Goal: Information Seeking & Learning: Learn about a topic

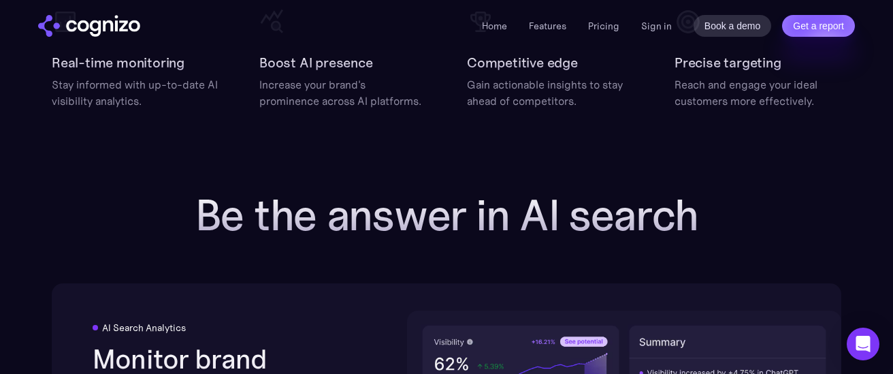
scroll to position [1618, 0]
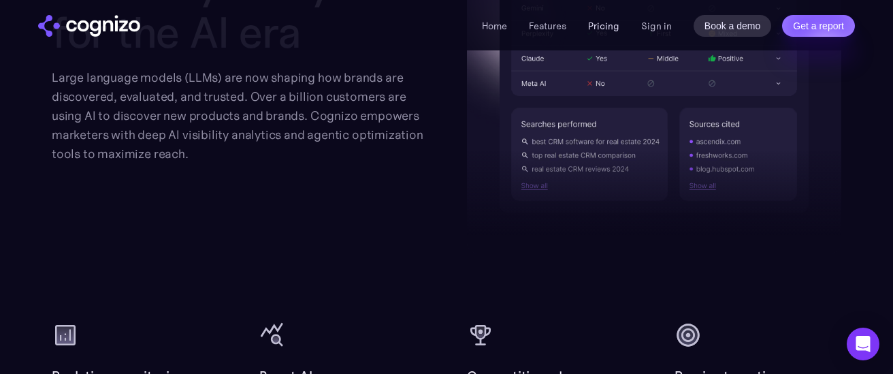
click at [607, 25] on link "Pricing" at bounding box center [603, 26] width 31 height 12
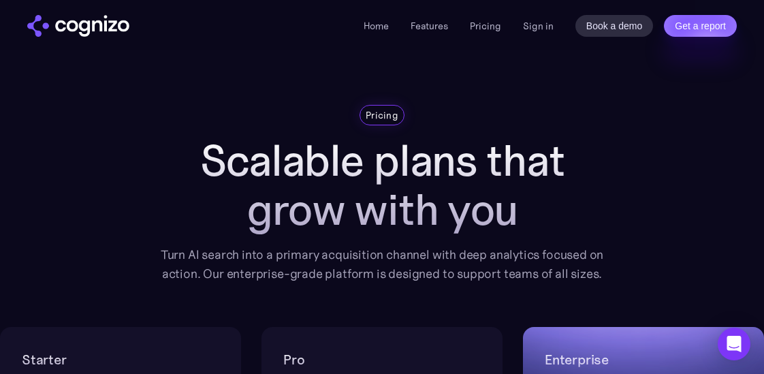
scroll to position [286, 0]
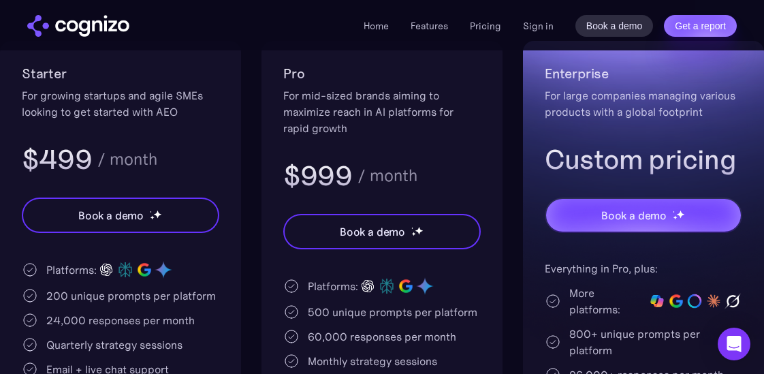
click at [56, 158] on h3 "$499" at bounding box center [57, 159] width 70 height 35
click at [61, 110] on div "For growing startups and agile SMEs looking to get started with AEO" at bounding box center [120, 103] width 197 height 33
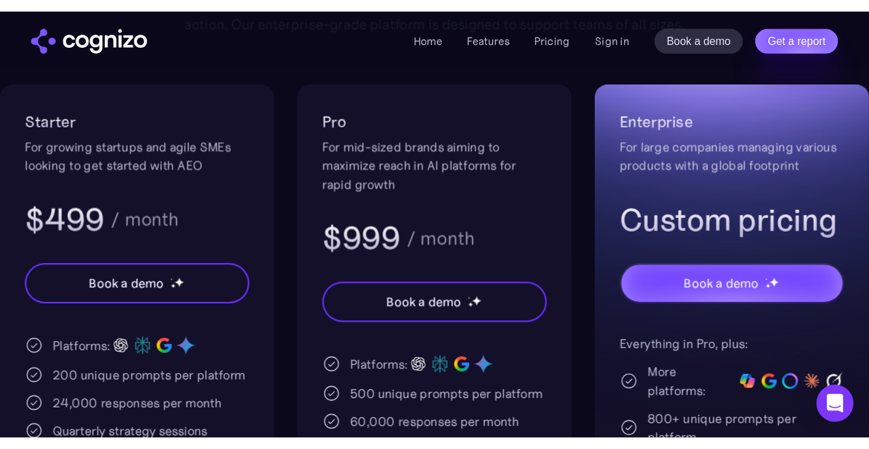
scroll to position [261, 0]
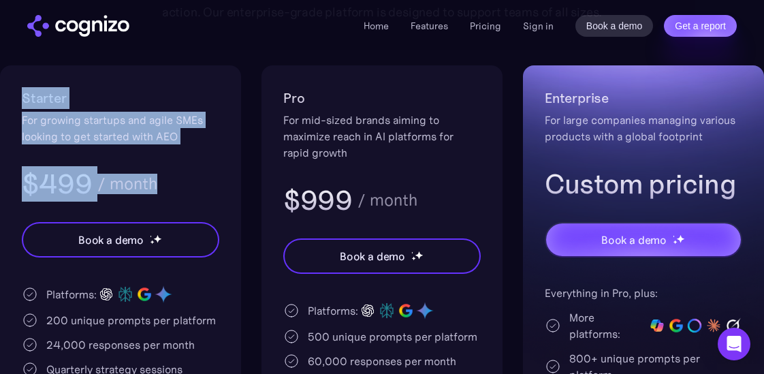
drag, startPoint x: 21, startPoint y: 97, endPoint x: 182, endPoint y: 189, distance: 185.1
click at [182, 189] on div "Starter For growing startups and agile SMEs looking to get started with AEO $49…" at bounding box center [120, 330] width 241 height 530
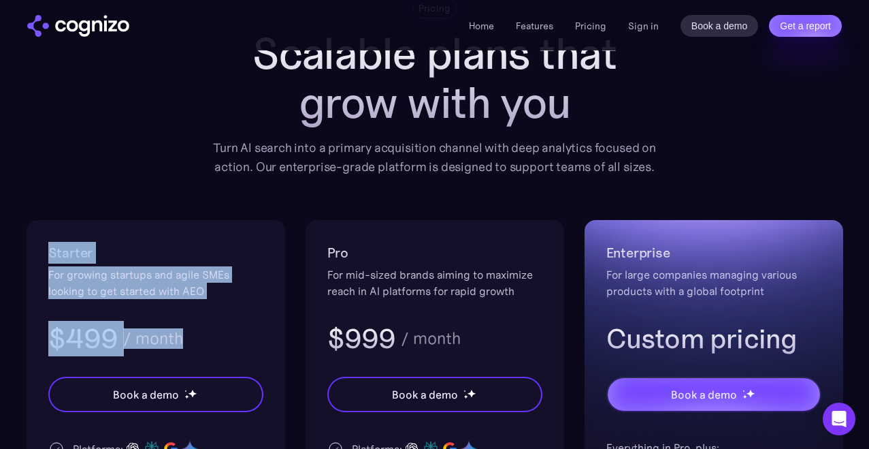
scroll to position [224, 0]
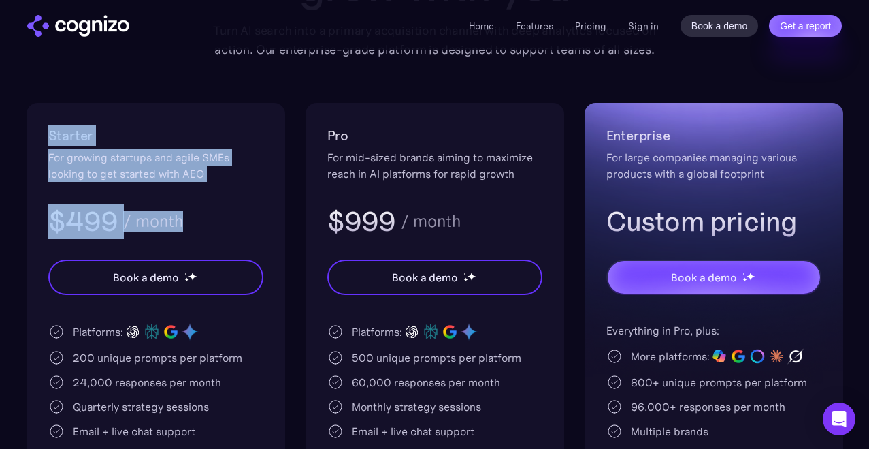
click at [219, 163] on div "For growing startups and agile SMEs looking to get started with AEO" at bounding box center [155, 165] width 215 height 33
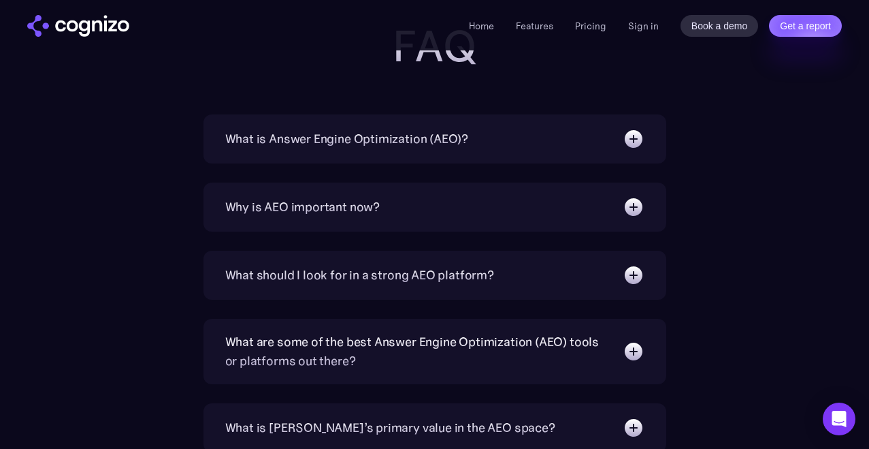
scroll to position [3139, 0]
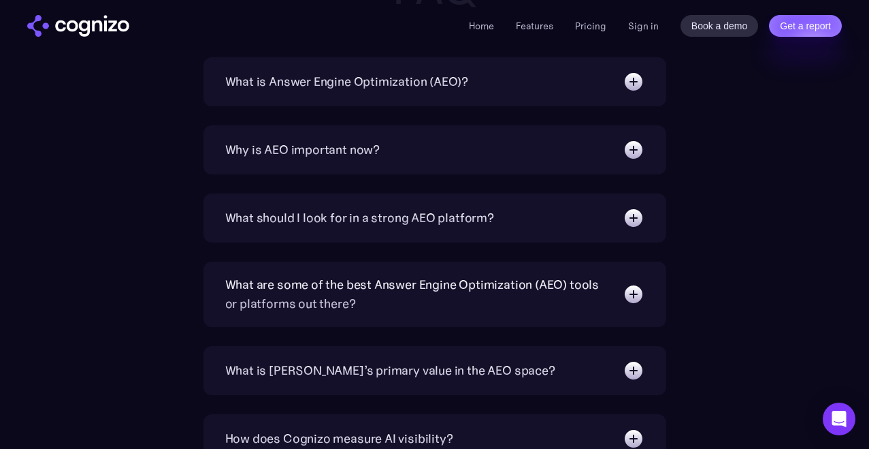
click at [397, 217] on div "What should I look for in a strong AEO platform?" at bounding box center [359, 217] width 269 height 19
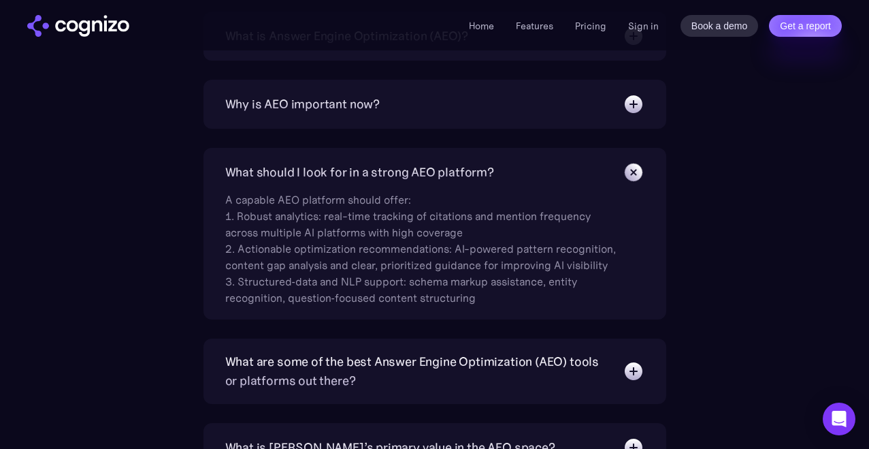
scroll to position [3277, 0]
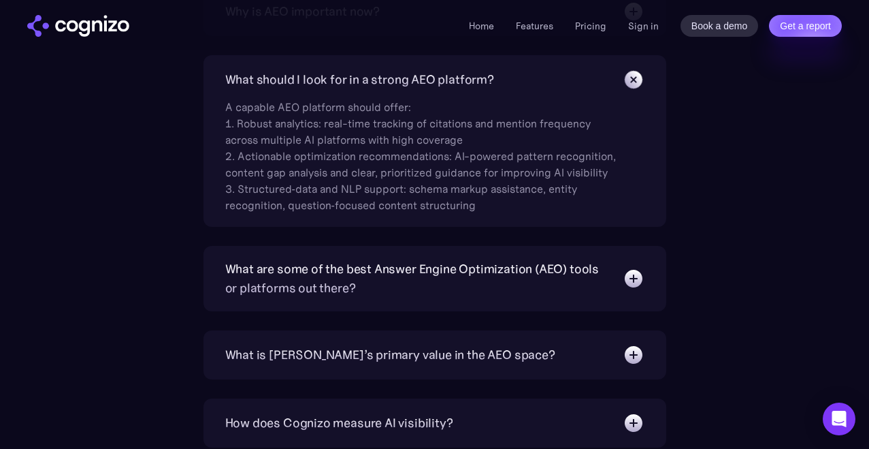
click at [397, 288] on div "What are some of the best Answer Engine Optimization (AEO) tools or platforms o…" at bounding box center [417, 278] width 384 height 38
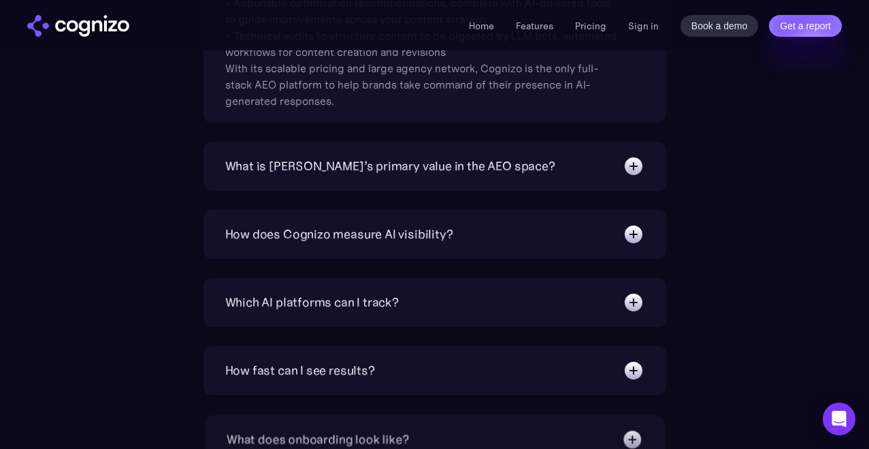
scroll to position [3720, 0]
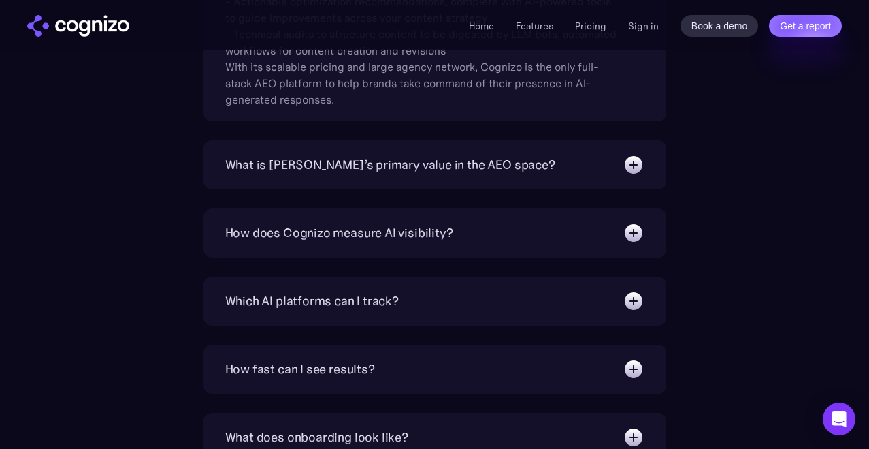
click at [394, 238] on div "How does Cognizo measure AI visibility?" at bounding box center [339, 232] width 228 height 19
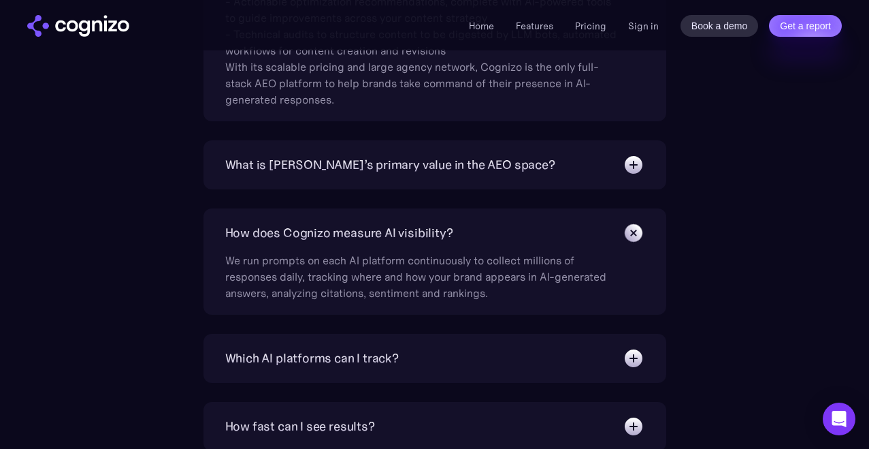
click at [394, 173] on div "What is [PERSON_NAME]’s primary value in the AEO space?" at bounding box center [390, 164] width 330 height 19
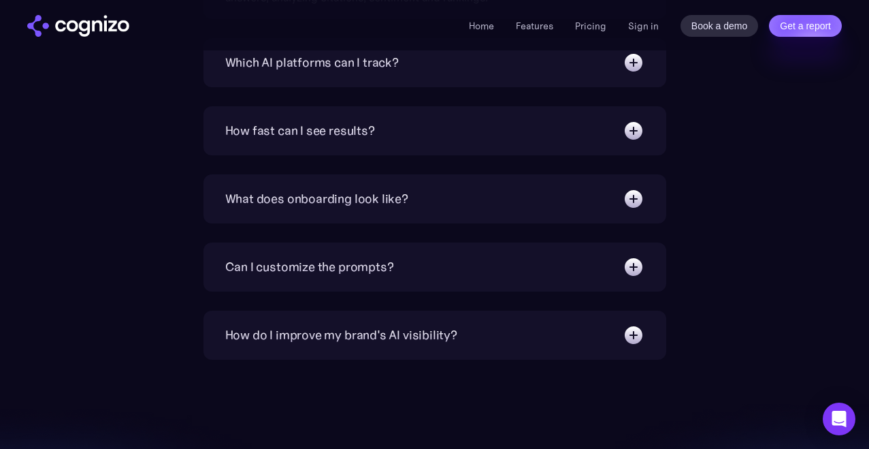
scroll to position [4094, 0]
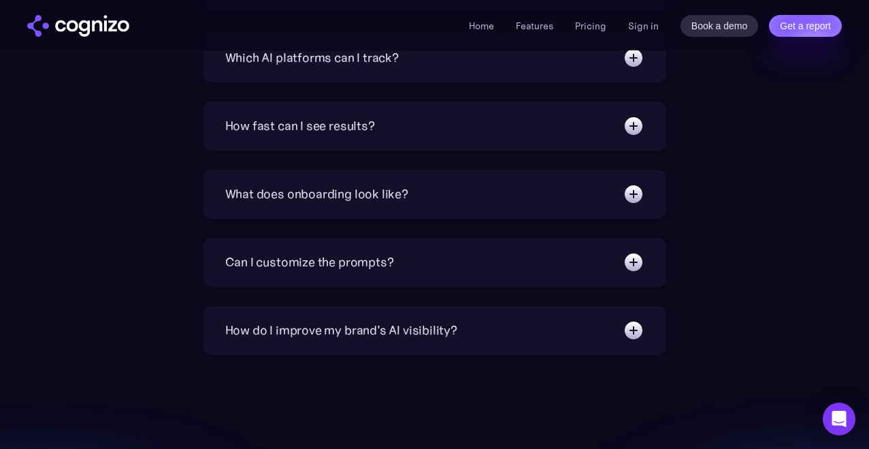
click at [391, 191] on div "What does onboarding look like?" at bounding box center [316, 194] width 183 height 19
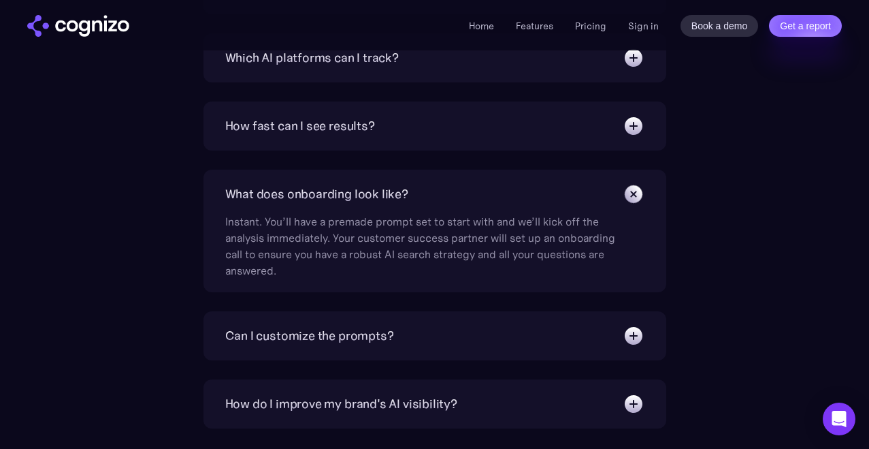
click at [387, 128] on div "How fast can I see results?" at bounding box center [434, 126] width 419 height 22
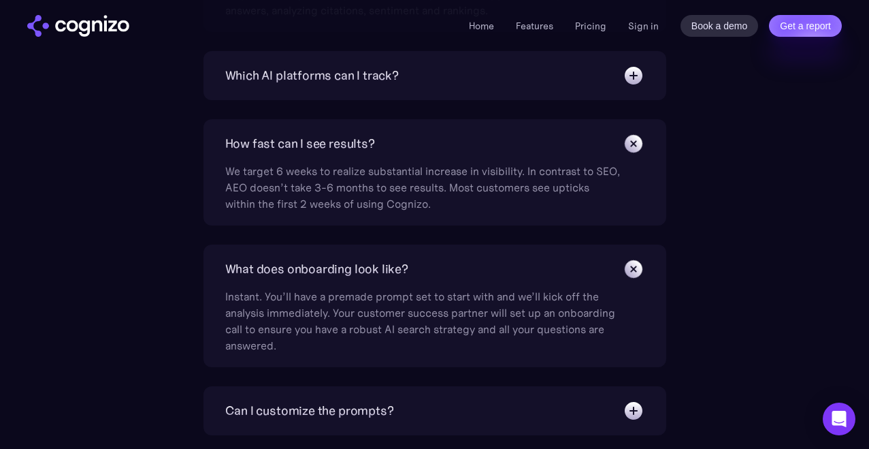
scroll to position [4062, 0]
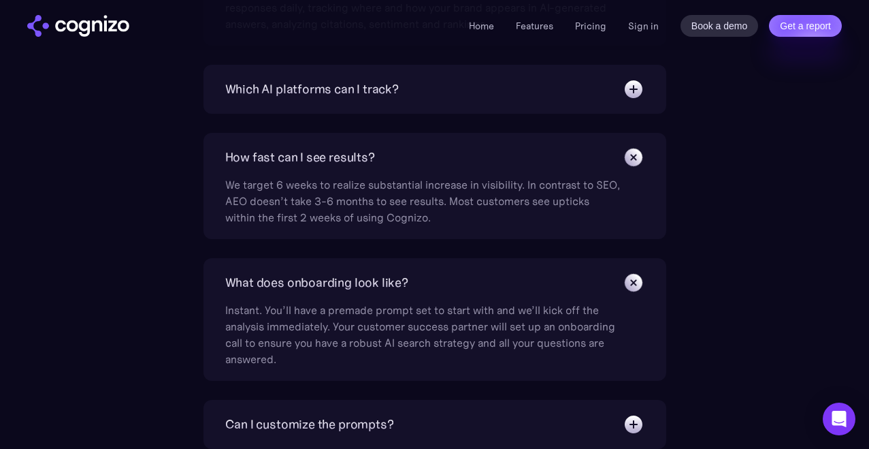
click at [388, 109] on div "Which AI platforms can I track? You can track a wide range of leading AI platfo…" at bounding box center [435, 89] width 463 height 49
click at [384, 87] on div "Which AI platforms can I track?" at bounding box center [312, 89] width 174 height 19
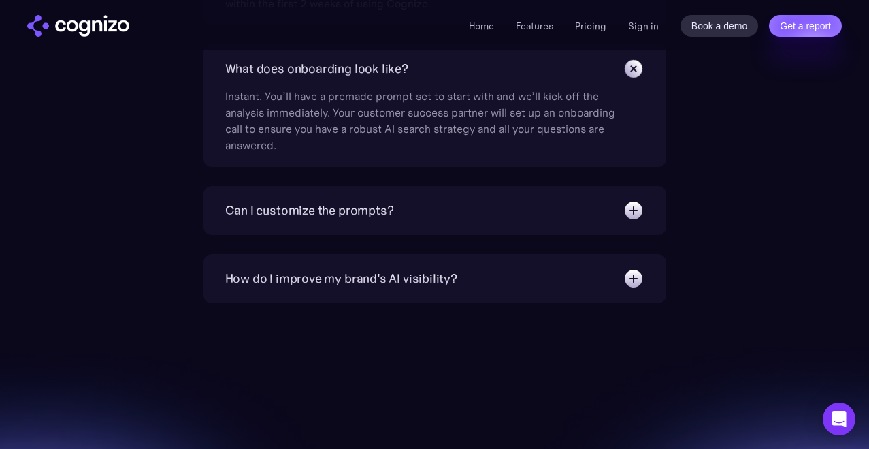
scroll to position [4489, 0]
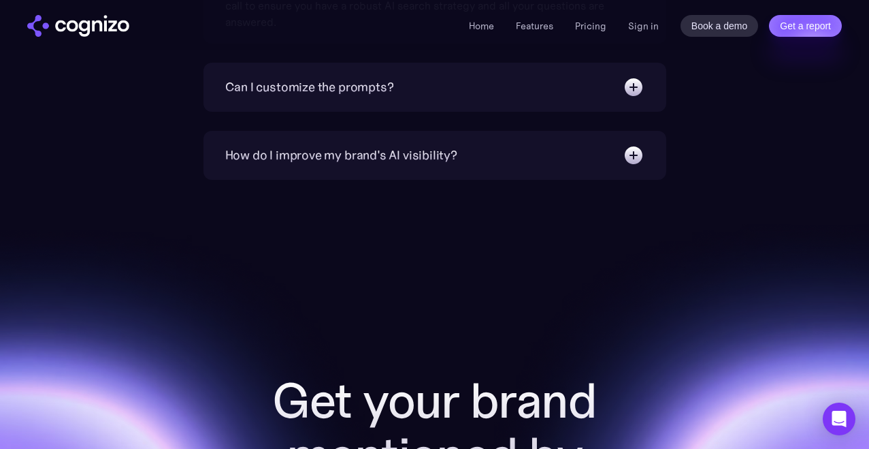
click at [400, 91] on div "Can I customize the prompts?" at bounding box center [434, 87] width 419 height 22
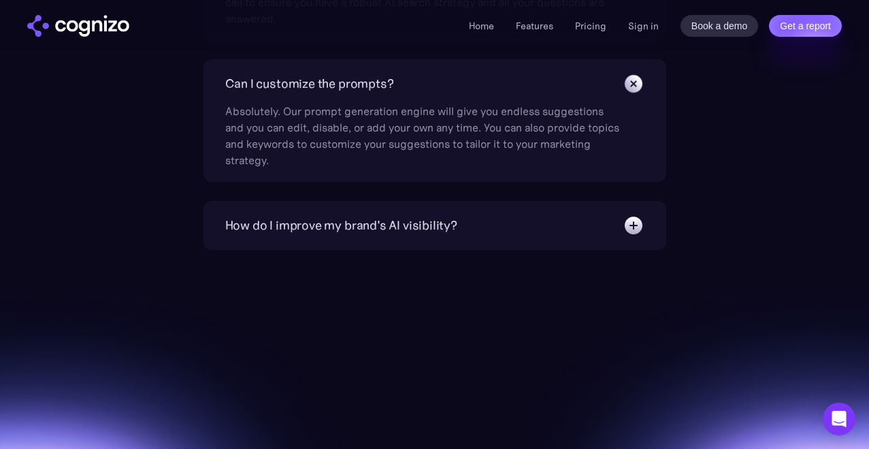
scroll to position [4518, 0]
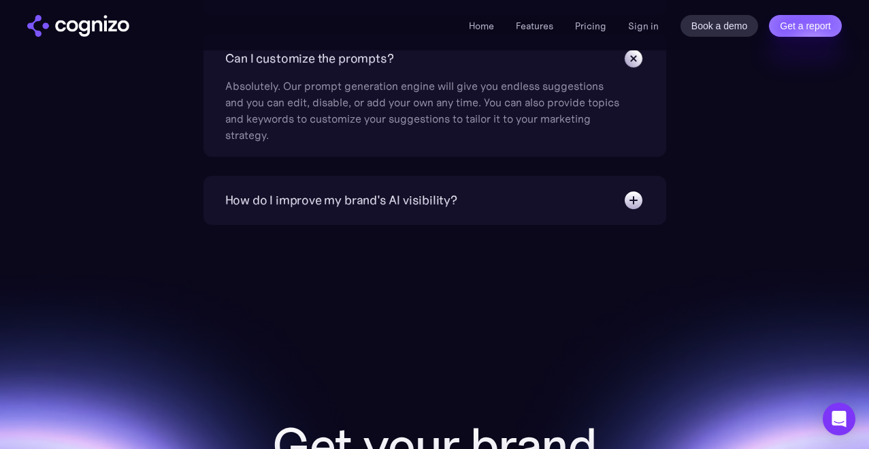
click at [403, 199] on div "How do I improve my brand's AI visibility?" at bounding box center [341, 200] width 232 height 19
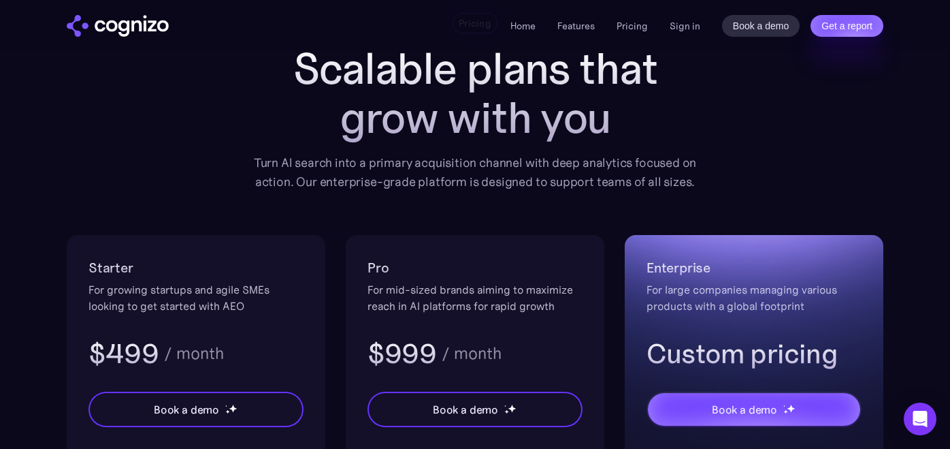
scroll to position [7, 0]
